Goal: Information Seeking & Learning: Learn about a topic

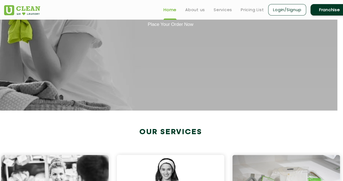
scroll to position [0, 6]
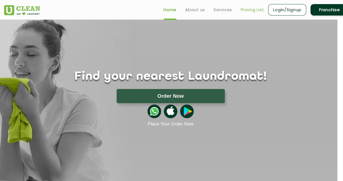
click at [251, 11] on link "Pricing List" at bounding box center [252, 10] width 23 height 7
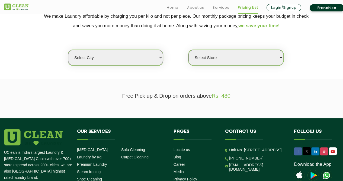
scroll to position [121, 0]
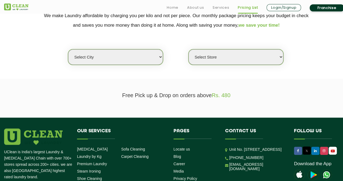
click at [152, 57] on select "Select city [GEOGRAPHIC_DATA] [GEOGRAPHIC_DATA] [GEOGRAPHIC_DATA] [GEOGRAPHIC_D…" at bounding box center [115, 56] width 95 height 15
select select "16"
click at [68, 49] on select "Select city [GEOGRAPHIC_DATA] [GEOGRAPHIC_DATA] [GEOGRAPHIC_DATA] [GEOGRAPHIC_D…" at bounding box center [115, 56] width 95 height 15
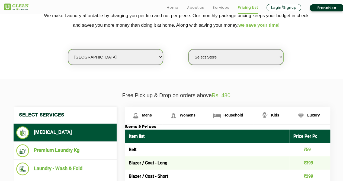
click at [219, 62] on select "Select Store UClean Powai UClean Deonar UClean LBS Marg UClean Chembur UClean W…" at bounding box center [236, 56] width 95 height 15
select select "390"
click at [189, 49] on select "Select Store UClean Powai UClean Deonar UClean LBS Marg UClean Chembur UClean W…" at bounding box center [236, 56] width 95 height 15
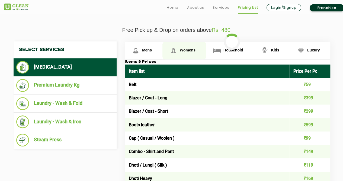
scroll to position [188, 0]
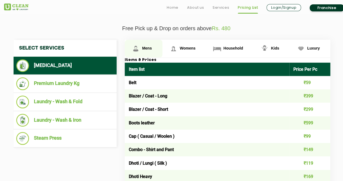
click at [142, 46] on span "Mens" at bounding box center [147, 48] width 10 height 4
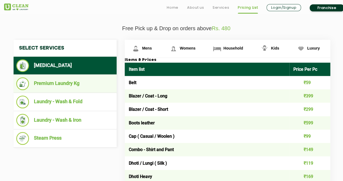
click at [70, 82] on li "Premium Laundry Kg" at bounding box center [65, 83] width 98 height 13
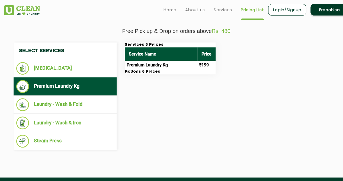
scroll to position [187, 0]
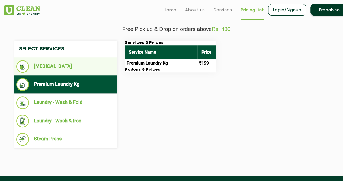
click at [82, 73] on ul "[MEDICAL_DATA]" at bounding box center [65, 66] width 103 height 18
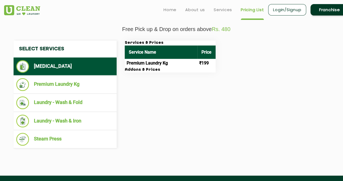
click at [87, 64] on li "[MEDICAL_DATA]" at bounding box center [65, 66] width 98 height 12
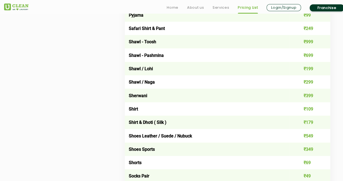
scroll to position [727, 0]
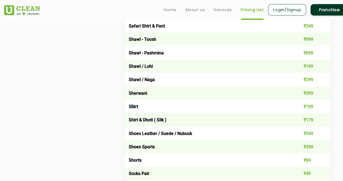
drag, startPoint x: 131, startPoint y: 109, endPoint x: 135, endPoint y: 109, distance: 4.1
click at [135, 109] on td "Shirt" at bounding box center [207, 106] width 165 height 13
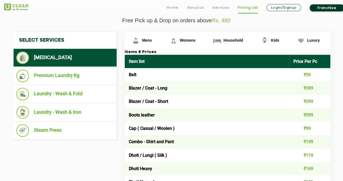
scroll to position [197, 0]
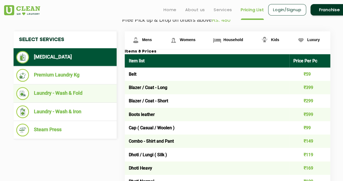
click at [86, 98] on li "Laundry - Wash & Fold" at bounding box center [65, 93] width 98 height 13
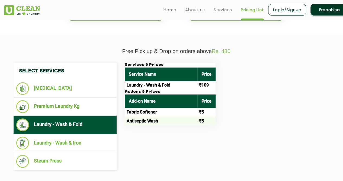
scroll to position [161, 0]
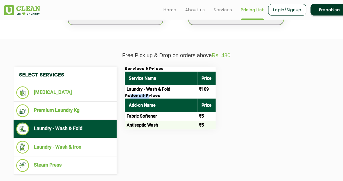
drag, startPoint x: 130, startPoint y: 94, endPoint x: 147, endPoint y: 94, distance: 17.1
click at [147, 94] on h3 "Addons & Prices" at bounding box center [170, 95] width 91 height 5
click at [159, 143] on div "Select Services [MEDICAL_DATA] Premium Laundry Kg Laundry - Wash & Fold Laundry…" at bounding box center [177, 121] width 334 height 108
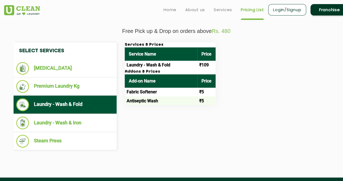
scroll to position [186, 0]
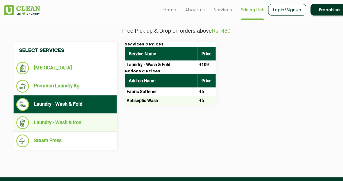
click at [103, 119] on li "Laundry - Wash & Iron" at bounding box center [65, 122] width 98 height 13
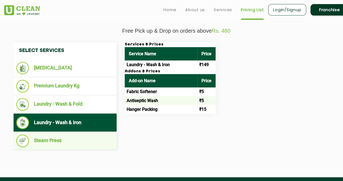
click at [102, 137] on li "Steam Press" at bounding box center [65, 140] width 98 height 13
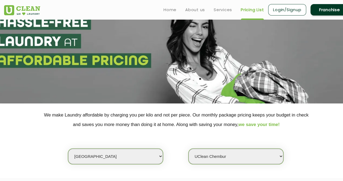
scroll to position [0, 0]
